Goal: Information Seeking & Learning: Learn about a topic

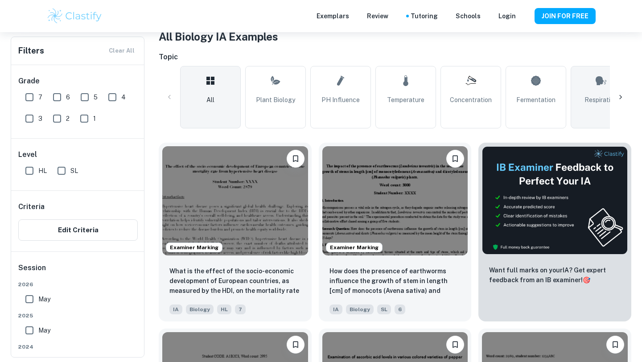
scroll to position [183, 0]
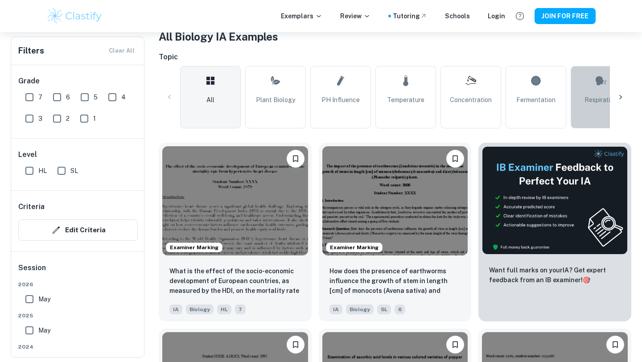
click at [596, 115] on link "Respiration" at bounding box center [600, 97] width 61 height 62
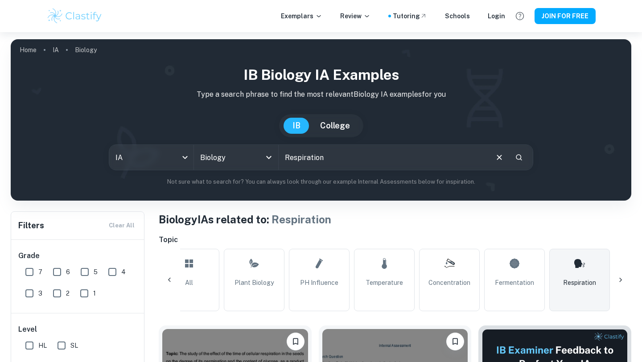
scroll to position [185, 0]
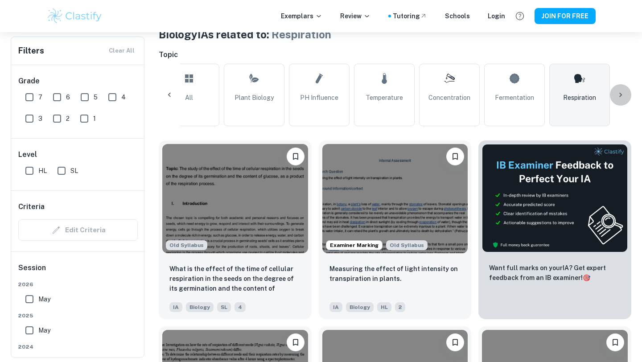
click at [622, 96] on icon at bounding box center [620, 94] width 9 height 9
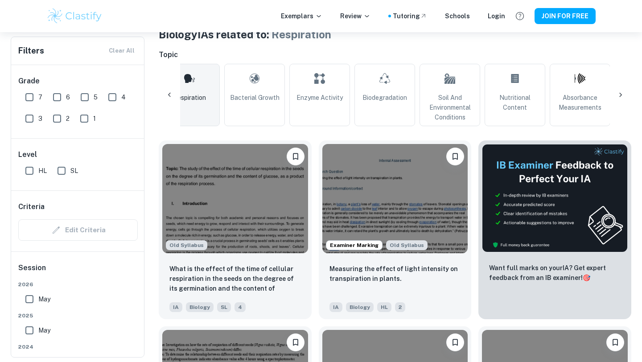
scroll to position [0, 439]
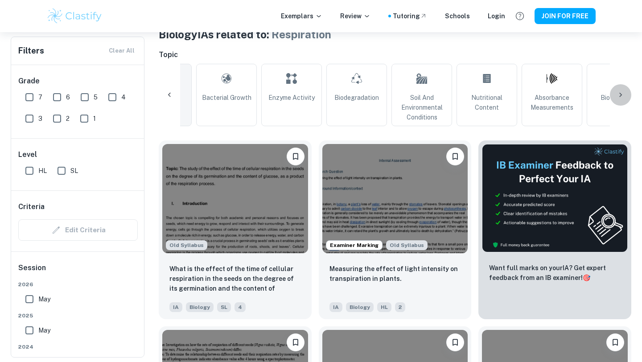
click at [622, 96] on icon at bounding box center [620, 94] width 9 height 9
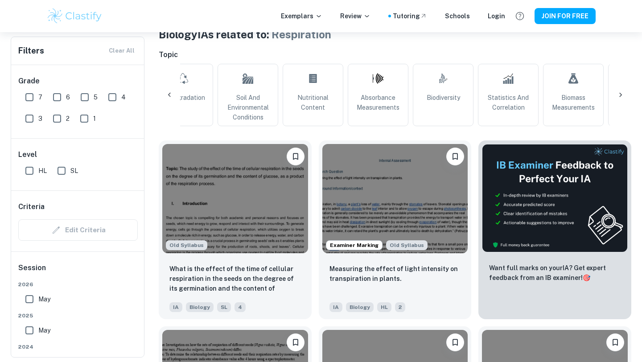
scroll to position [0, 802]
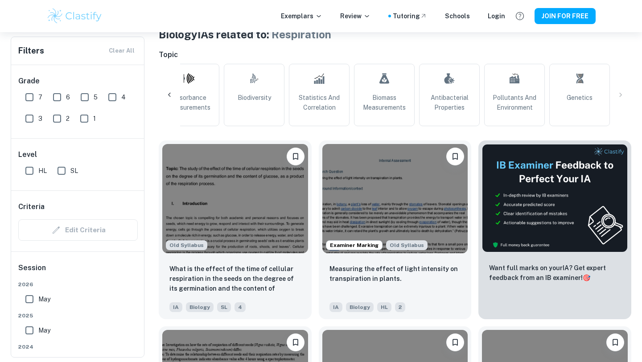
click at [622, 97] on div "All Plant Biology pH Influence Temperature Concentration Fermentation Respirati…" at bounding box center [395, 95] width 472 height 62
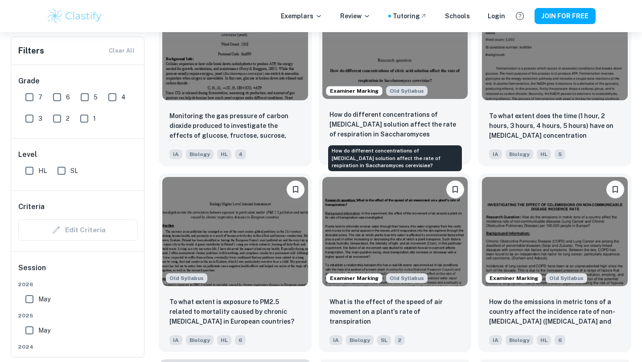
scroll to position [1082, 0]
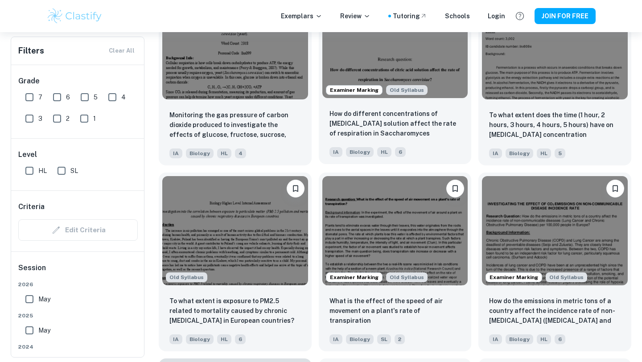
click at [390, 63] on img at bounding box center [395, 43] width 146 height 109
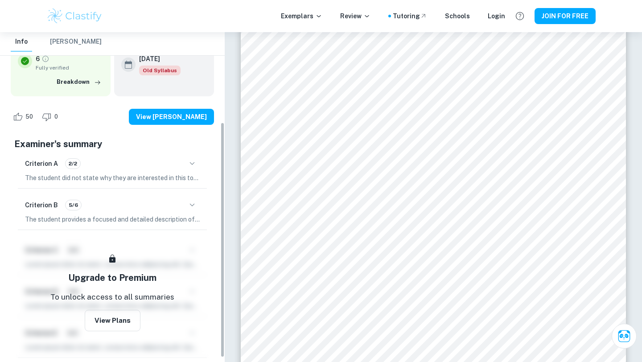
scroll to position [132, 0]
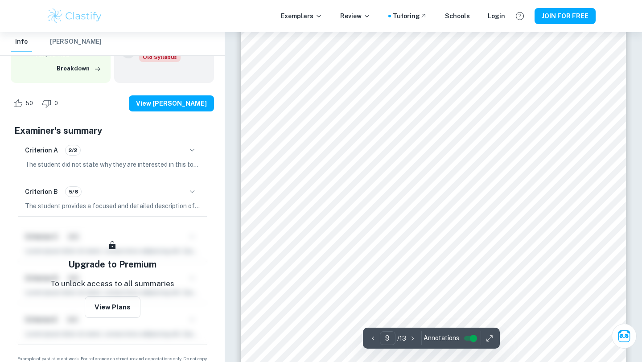
type input "8"
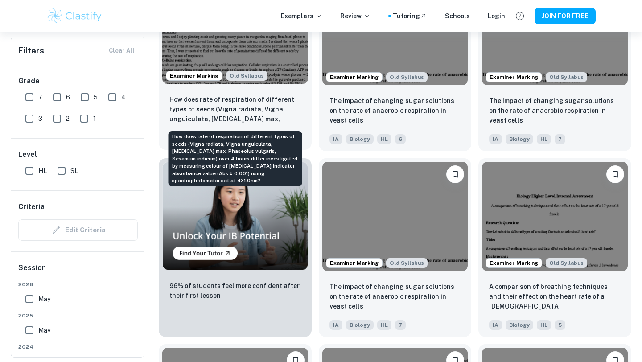
scroll to position [538, 0]
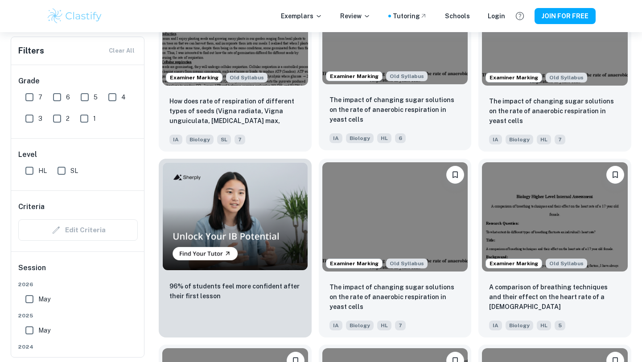
click at [439, 43] on img at bounding box center [395, 29] width 146 height 109
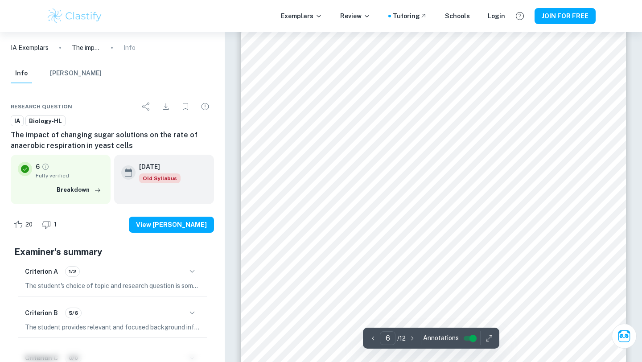
scroll to position [3082, 0]
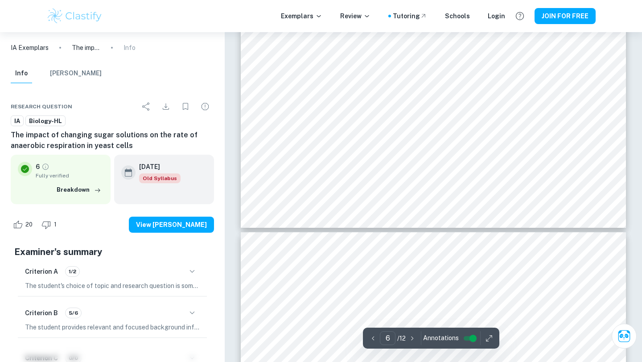
type input "7"
